Goal: Find specific page/section: Find specific page/section

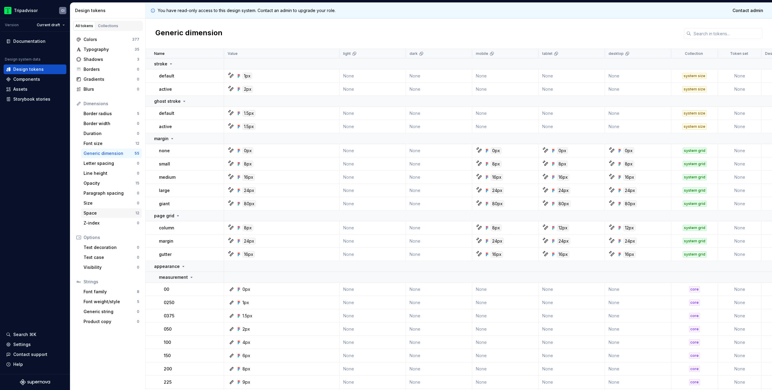
click at [109, 211] on div "Space" at bounding box center [110, 213] width 52 height 6
